Goal: Task Accomplishment & Management: Manage account settings

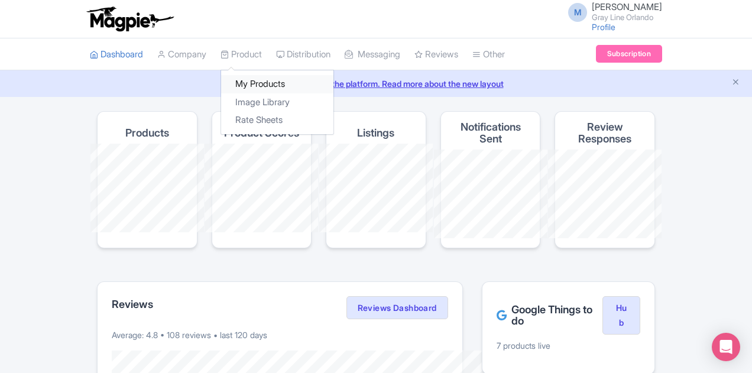
click at [221, 86] on link "My Products" at bounding box center [277, 84] width 112 height 18
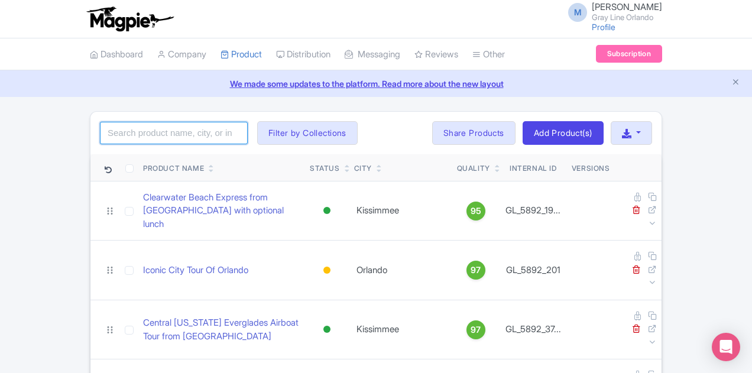
click at [100, 130] on input "search" at bounding box center [174, 133] width 148 height 22
type input "city"
click button "Search" at bounding box center [0, 0] width 0 height 0
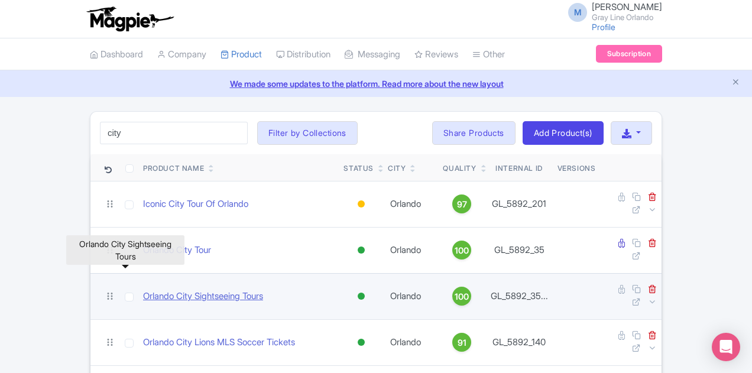
click at [143, 290] on link "Orlando City Sightseeing Tours" at bounding box center [203, 297] width 120 height 14
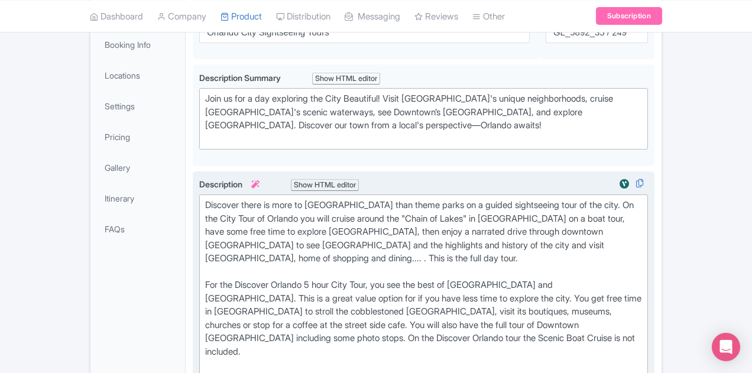
scroll to position [236, 0]
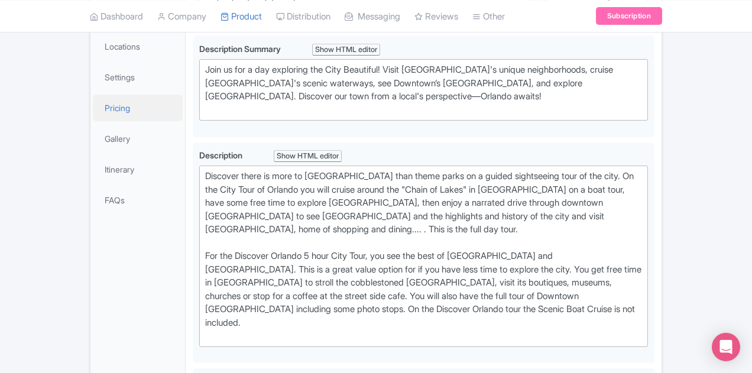
click at [93, 102] on link "Pricing" at bounding box center [138, 108] width 90 height 27
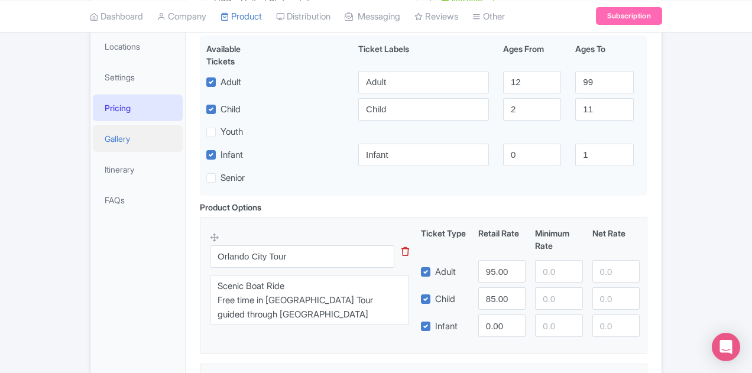
click at [93, 142] on link "Gallery" at bounding box center [138, 138] width 90 height 27
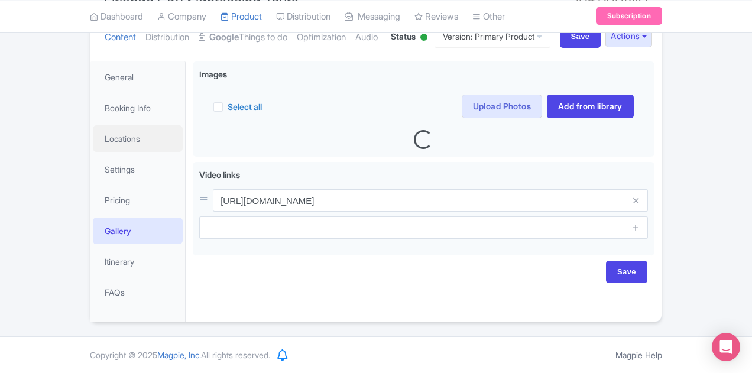
scroll to position [143, 0]
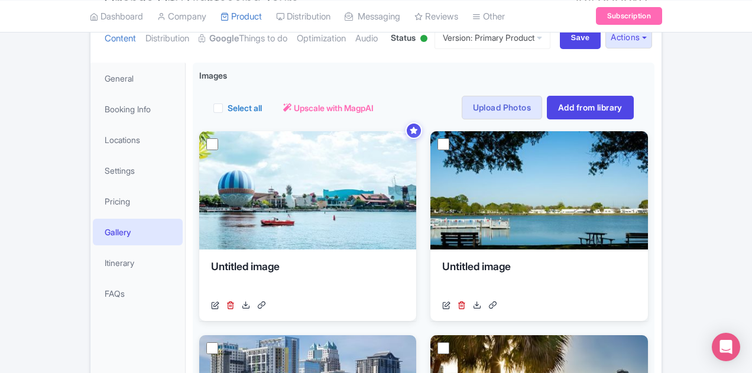
drag, startPoint x: 35, startPoint y: 142, endPoint x: 288, endPoint y: 57, distance: 266.6
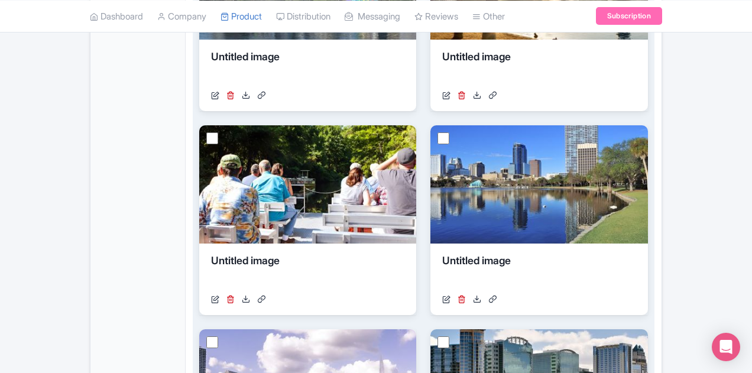
scroll to position [379, 0]
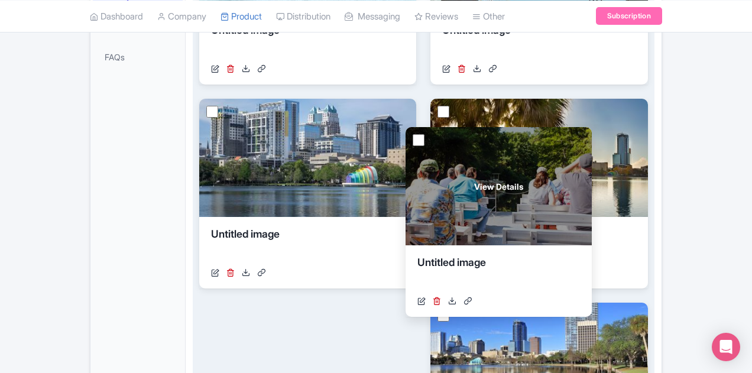
drag, startPoint x: 425, startPoint y: 151, endPoint x: 430, endPoint y: 137, distance: 14.2
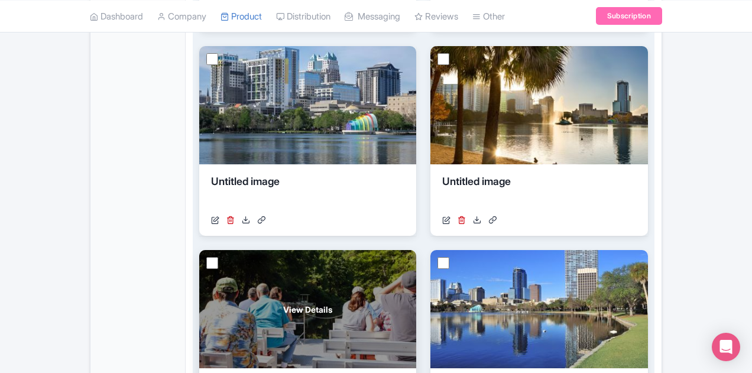
scroll to position [497, 0]
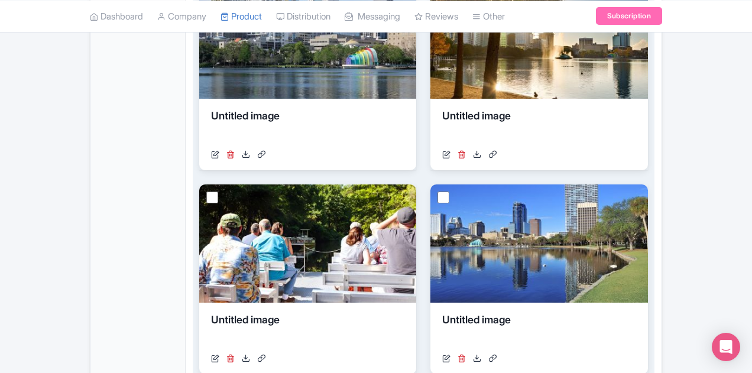
drag, startPoint x: 640, startPoint y: 313, endPoint x: 570, endPoint y: 301, distance: 71.3
click at [640, 313] on div "View Details Untitled image http://media-cdn.tripadvisor.com/media/attractions-…" at bounding box center [423, 177] width 448 height 801
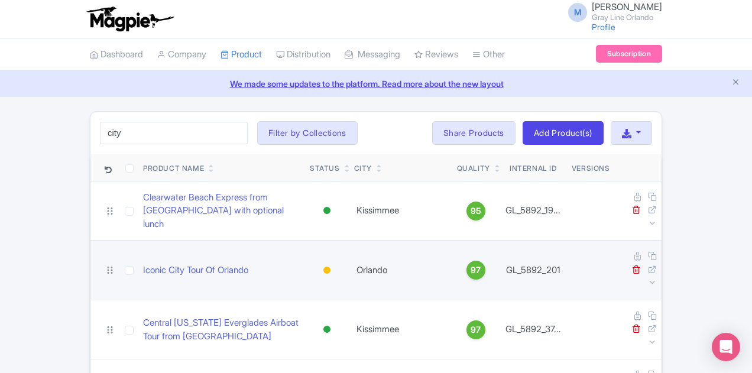
click at [138, 240] on td "Iconic City Tour Of Orlando" at bounding box center [221, 270] width 167 height 60
click at [143, 264] on link "Iconic City Tour Of Orlando" at bounding box center [195, 271] width 105 height 14
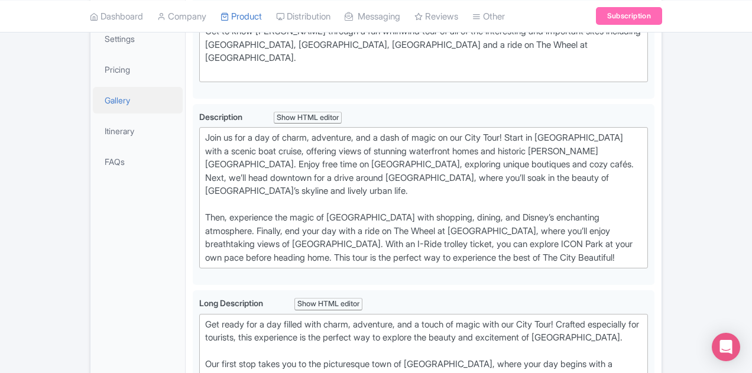
scroll to position [177, 0]
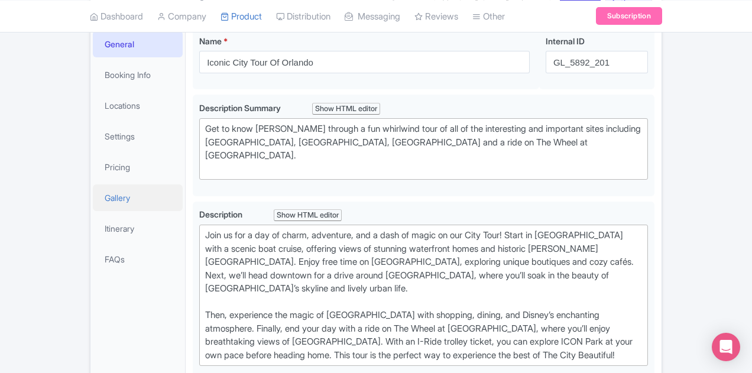
click at [93, 197] on link "Gallery" at bounding box center [138, 197] width 90 height 27
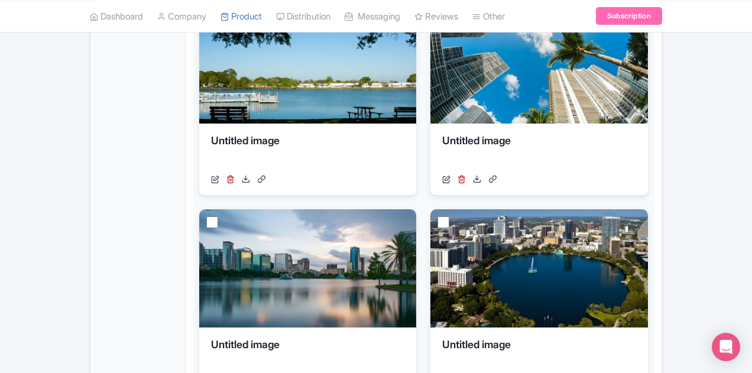
scroll to position [886, 0]
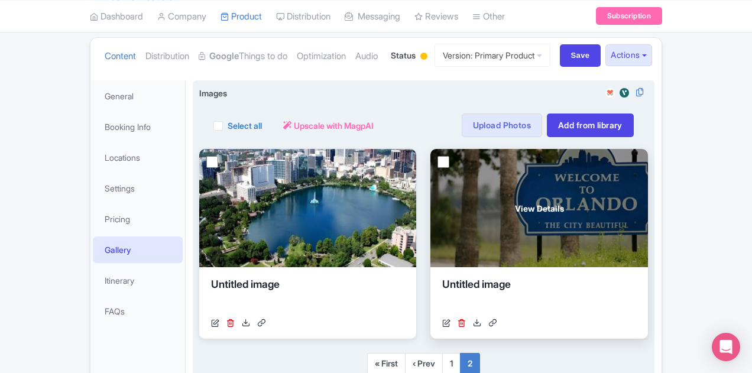
scroll to position [119, 0]
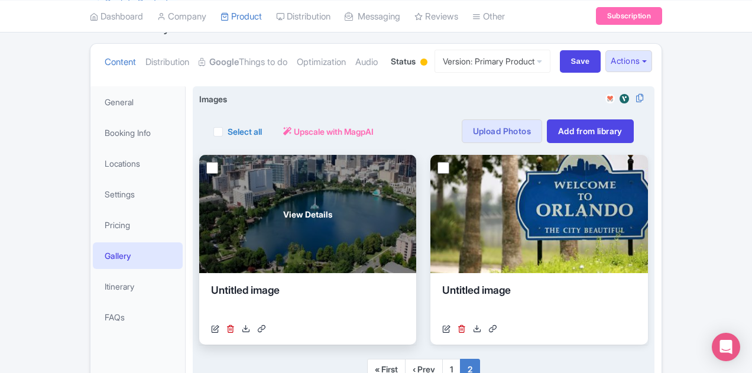
click at [283, 213] on span "View Details" at bounding box center [307, 214] width 49 height 12
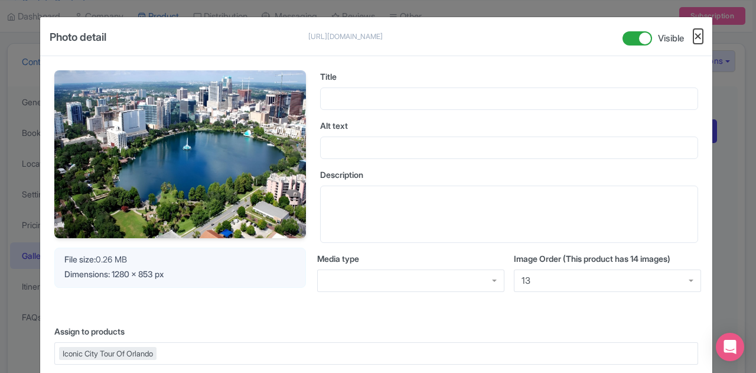
click at [697, 31] on button "Close" at bounding box center [698, 36] width 9 height 15
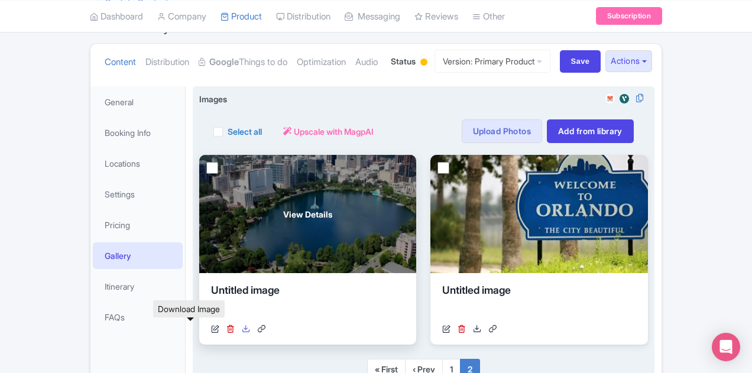
click at [242, 330] on icon at bounding box center [246, 328] width 8 height 8
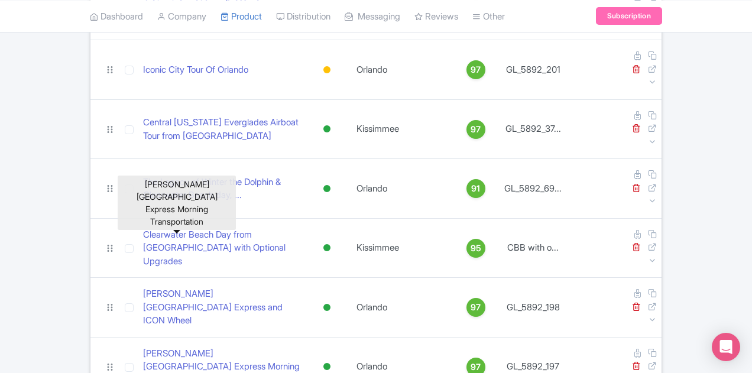
scroll to position [355, 0]
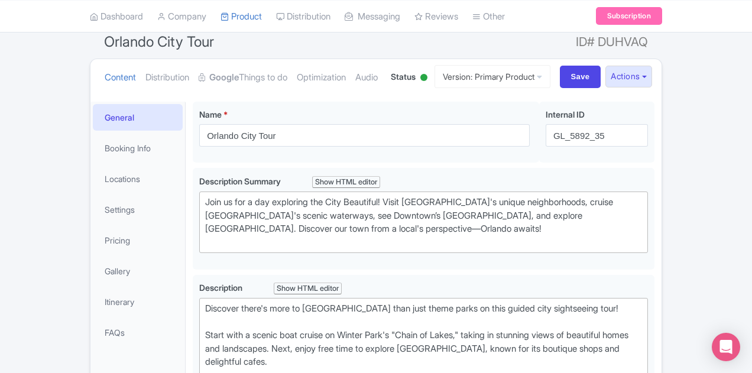
scroll to position [177, 0]
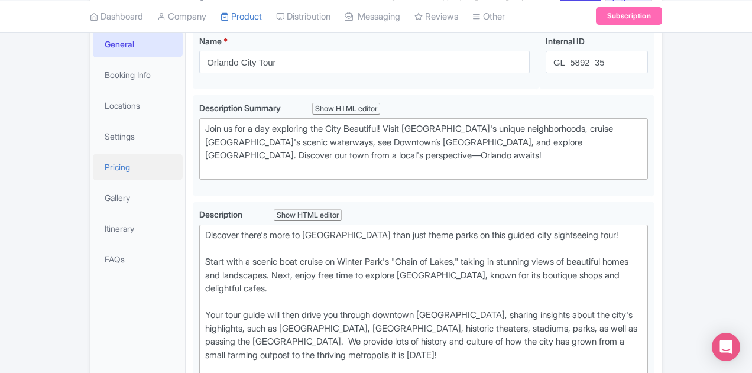
click at [93, 164] on link "Pricing" at bounding box center [138, 167] width 90 height 27
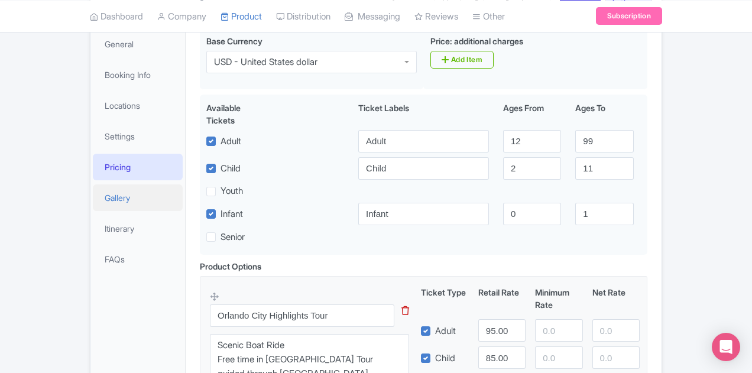
click at [93, 201] on link "Gallery" at bounding box center [138, 197] width 90 height 27
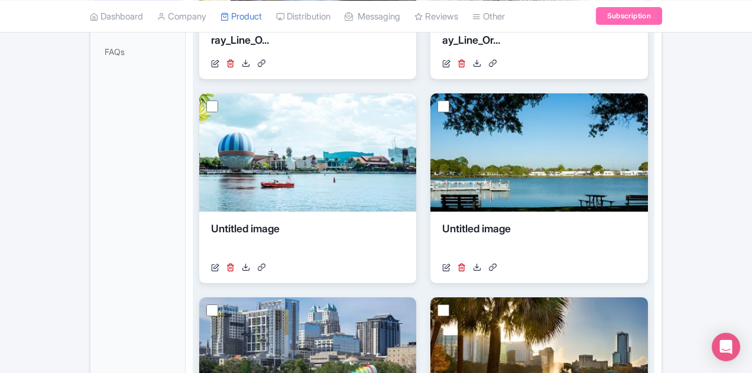
scroll to position [295, 0]
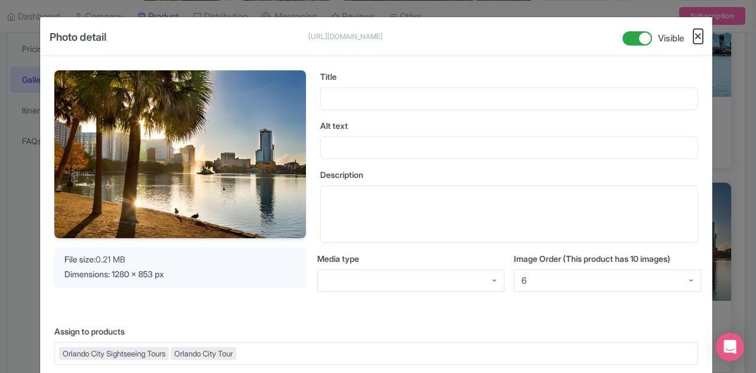
click at [698, 32] on button "Close" at bounding box center [698, 36] width 9 height 15
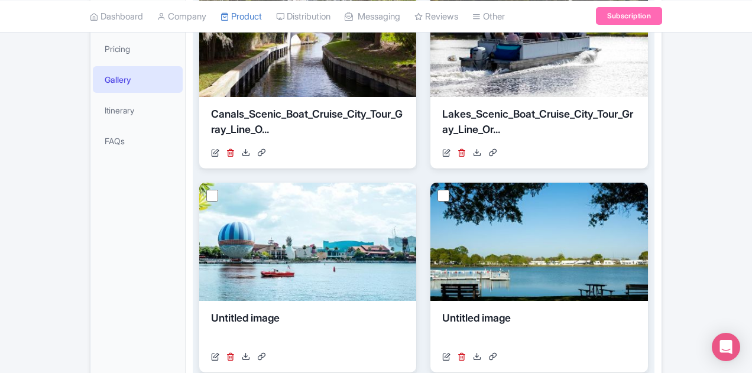
drag, startPoint x: 618, startPoint y: 287, endPoint x: 606, endPoint y: 308, distance: 24.9
drag, startPoint x: 606, startPoint y: 308, endPoint x: 577, endPoint y: 339, distance: 42.2
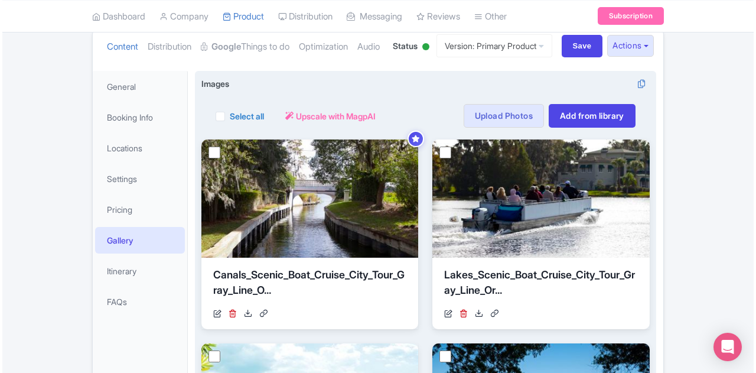
scroll to position [59, 0]
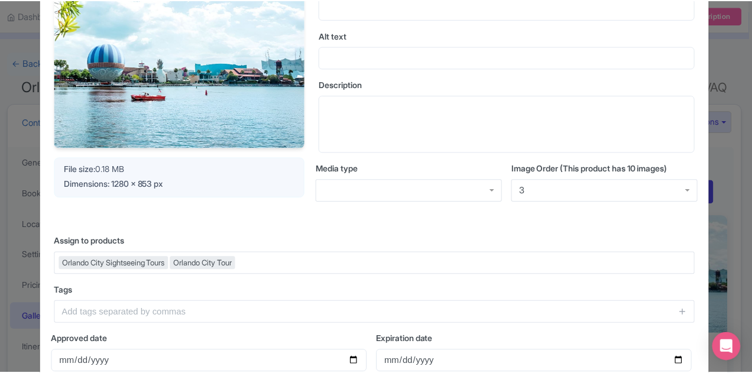
scroll to position [0, 0]
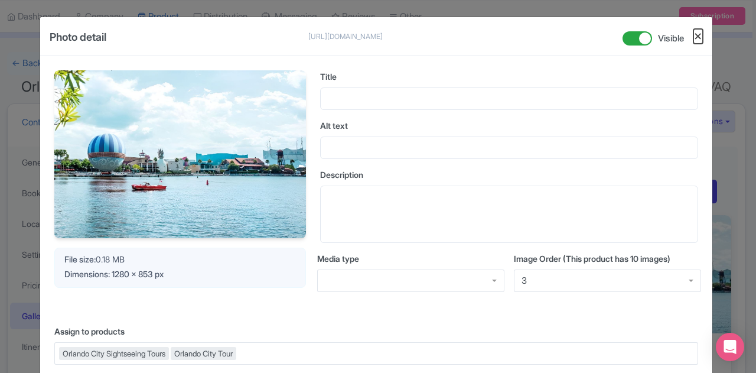
click at [696, 35] on button "Close" at bounding box center [698, 36] width 9 height 15
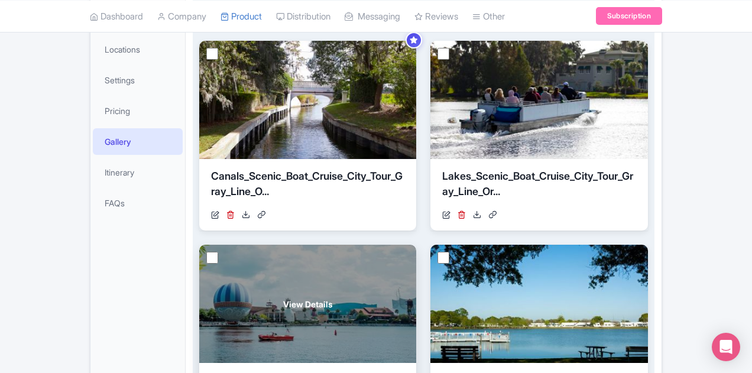
scroll to position [236, 0]
